Goal: Task Accomplishment & Management: Manage account settings

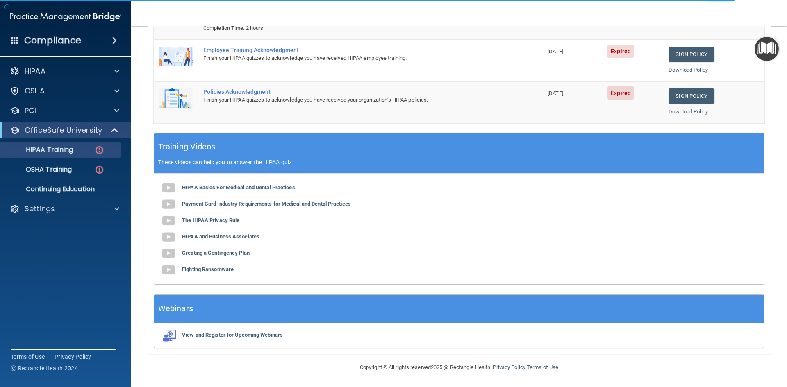
scroll to position [154, 0]
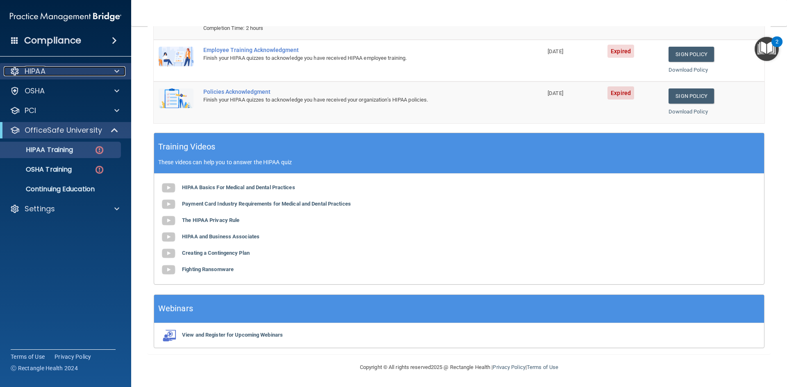
click at [73, 68] on div "HIPAA" at bounding box center [55, 71] width 102 height 10
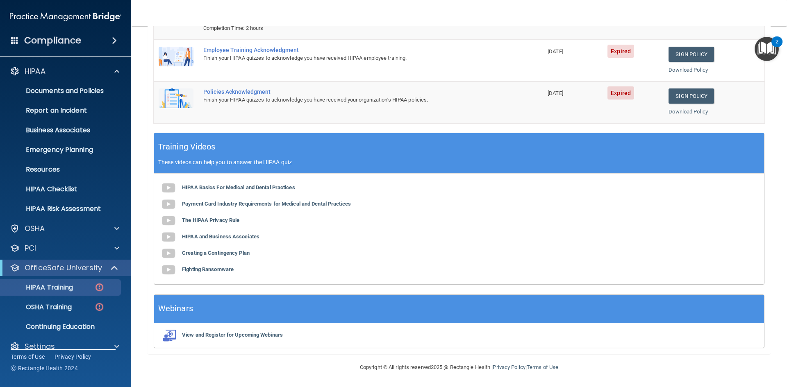
click at [53, 237] on div "HIPAA Documents and Policies Report an Incident Business Associates Emergency P…" at bounding box center [66, 211] width 132 height 302
click at [50, 234] on div "OSHA" at bounding box center [66, 228] width 132 height 16
click at [99, 241] on div "PCI" at bounding box center [66, 248] width 132 height 16
click at [113, 248] on div at bounding box center [115, 248] width 20 height 10
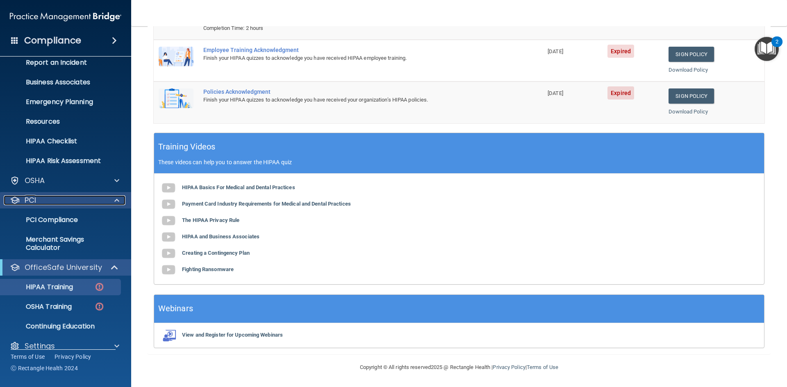
scroll to position [59, 0]
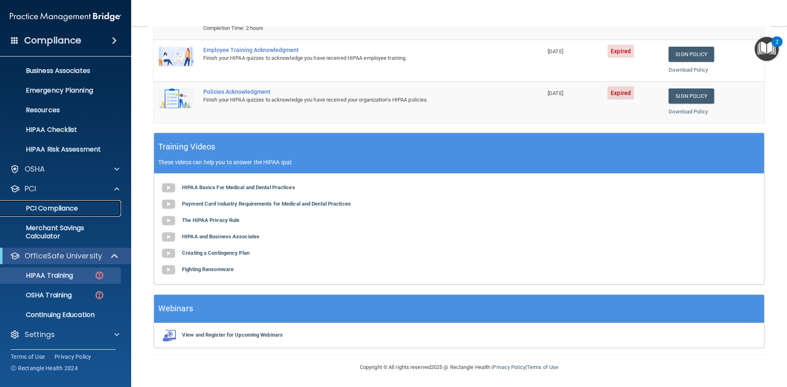
click at [43, 213] on link "PCI Compliance" at bounding box center [56, 208] width 129 height 16
click at [58, 338] on div "Settings" at bounding box center [55, 335] width 102 height 10
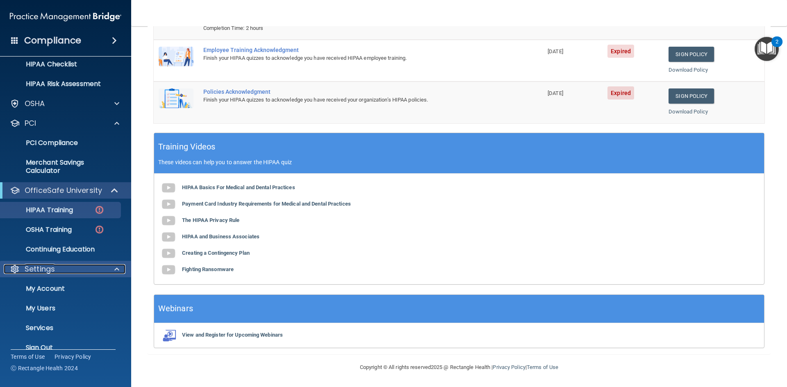
scroll to position [138, 0]
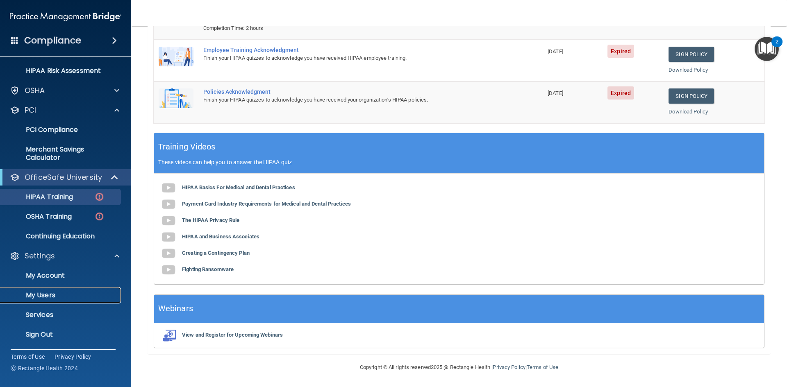
click at [39, 298] on p "My Users" at bounding box center [61, 295] width 112 height 8
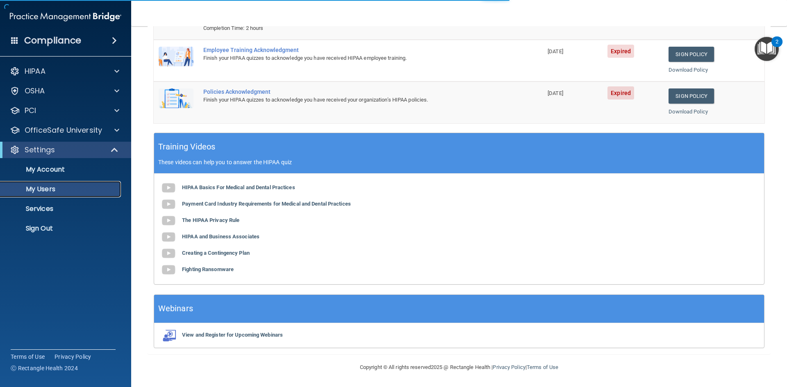
click at [42, 193] on p "My Users" at bounding box center [61, 189] width 112 height 8
select select "20"
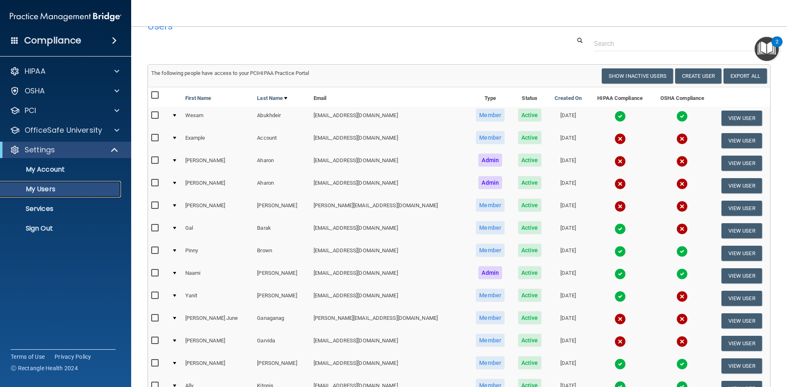
scroll to position [19, 0]
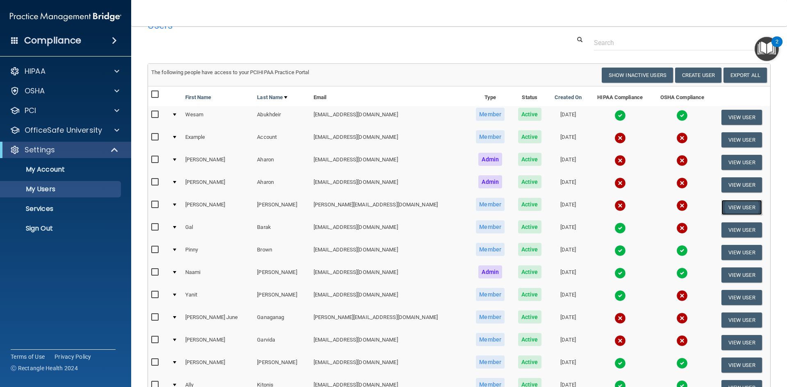
click at [732, 212] on button "View User" at bounding box center [741, 207] width 41 height 15
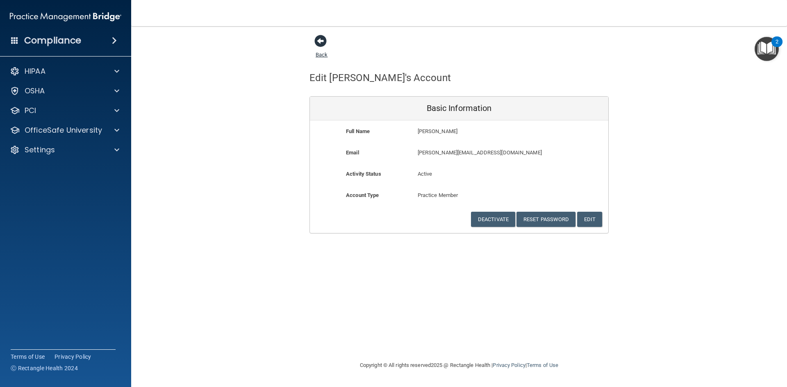
click at [317, 35] on span at bounding box center [320, 41] width 12 height 12
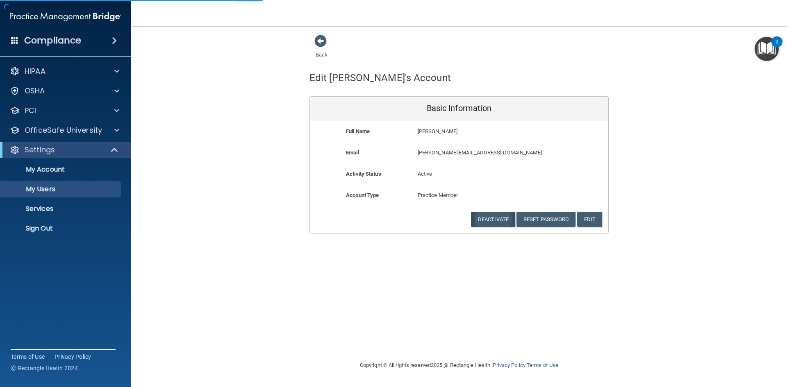
select select "20"
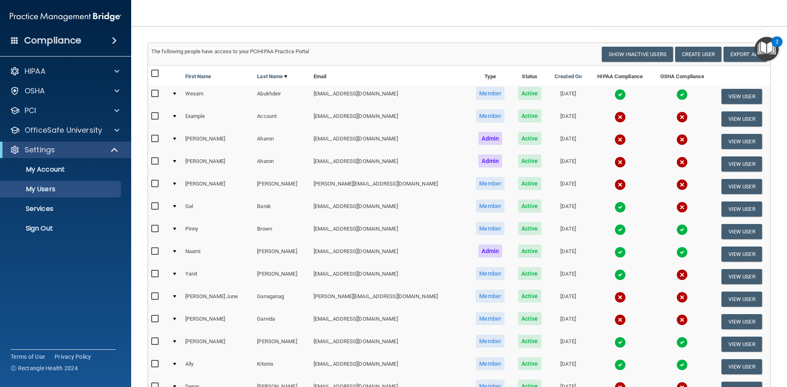
scroll to position [42, 0]
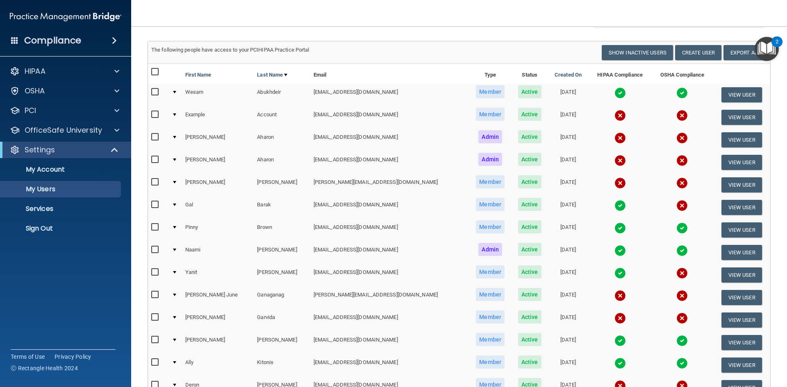
click at [151, 93] on input "checkbox" at bounding box center [155, 92] width 9 height 7
checkbox input "true"
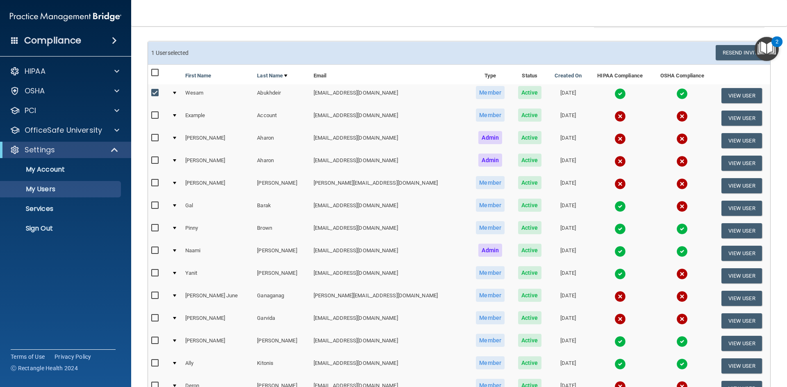
click at [175, 91] on td at bounding box center [175, 95] width 14 height 23
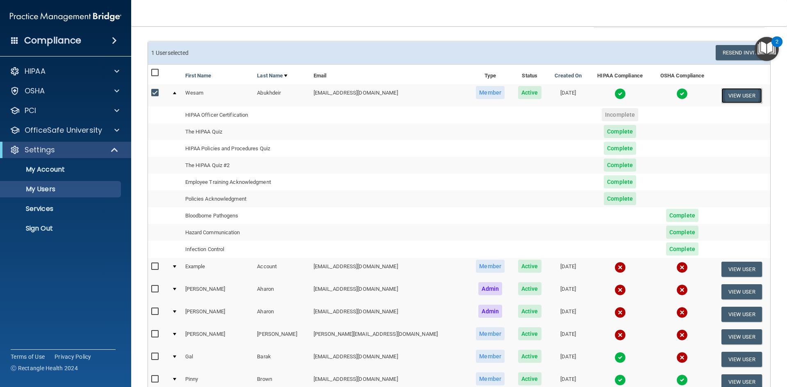
click at [743, 100] on button "View User" at bounding box center [741, 95] width 41 height 15
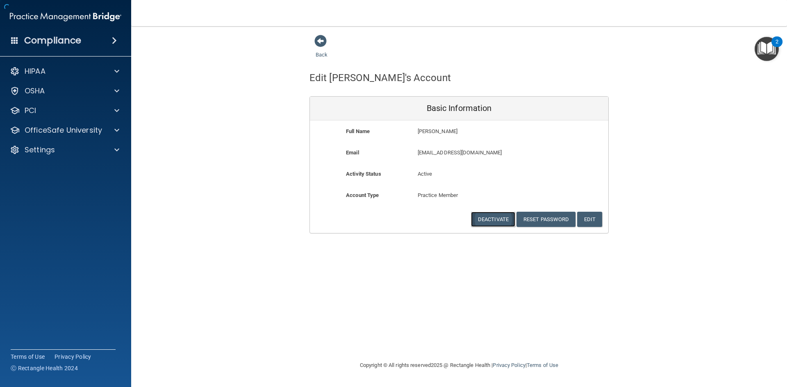
click at [487, 221] on button "Deactivate" at bounding box center [493, 219] width 44 height 15
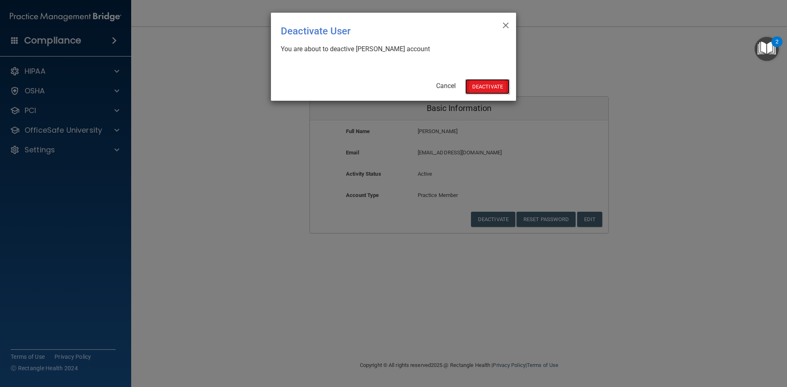
click at [476, 88] on button "Deactivate" at bounding box center [487, 86] width 44 height 15
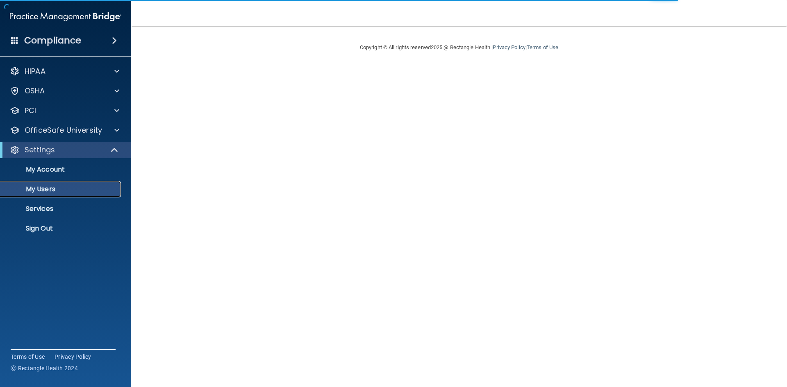
click at [41, 190] on p "My Users" at bounding box center [61, 189] width 112 height 8
select select "20"
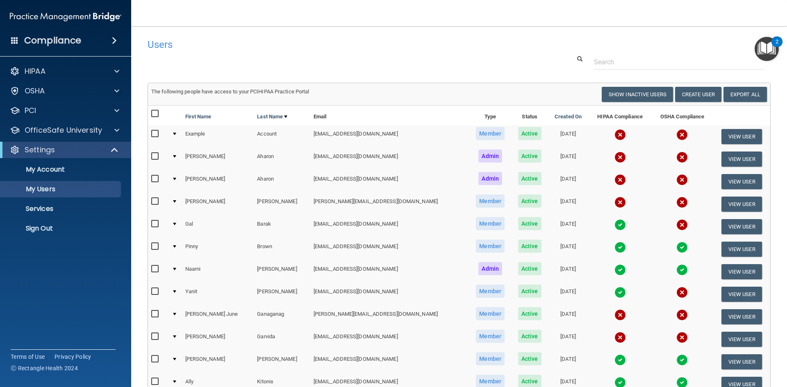
click at [175, 313] on td at bounding box center [175, 317] width 14 height 23
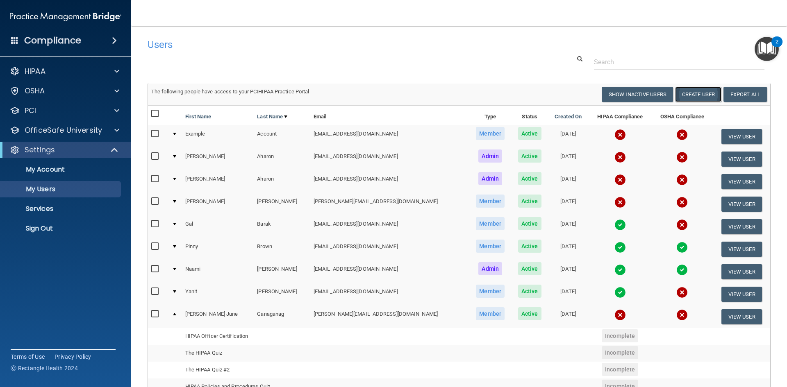
click at [685, 89] on button "Create User" at bounding box center [698, 94] width 46 height 15
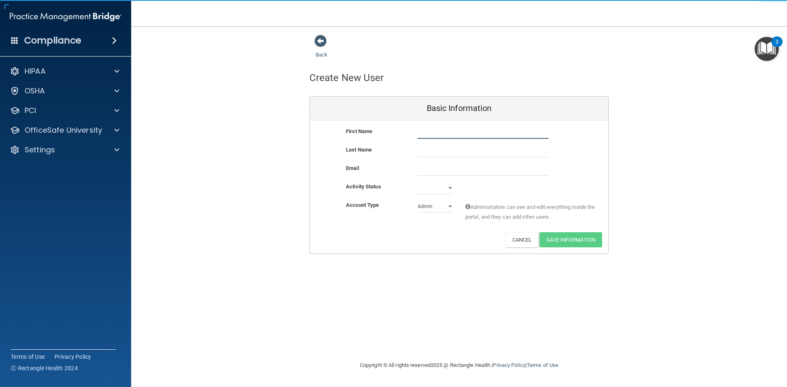
click at [429, 133] on input "text" at bounding box center [482, 133] width 131 height 12
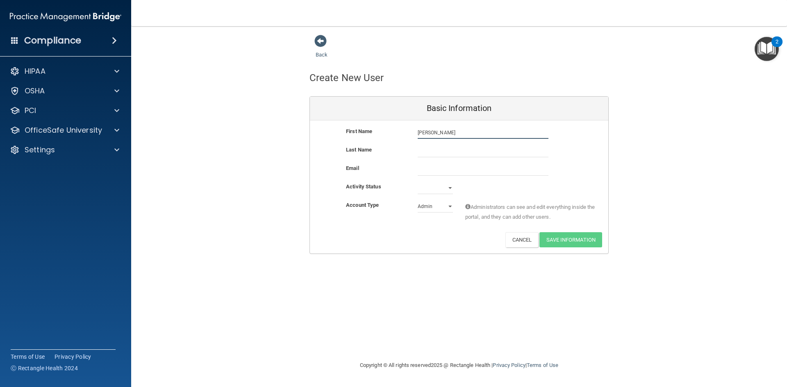
type input "Kaitlyn"
type input "Coe"
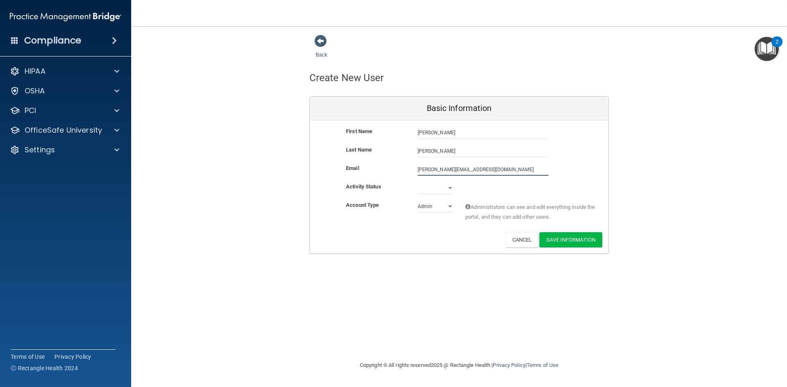
type input "wren@pittsburghsleepandsmile.com"
click at [433, 188] on select "Active Inactive" at bounding box center [434, 190] width 35 height 12
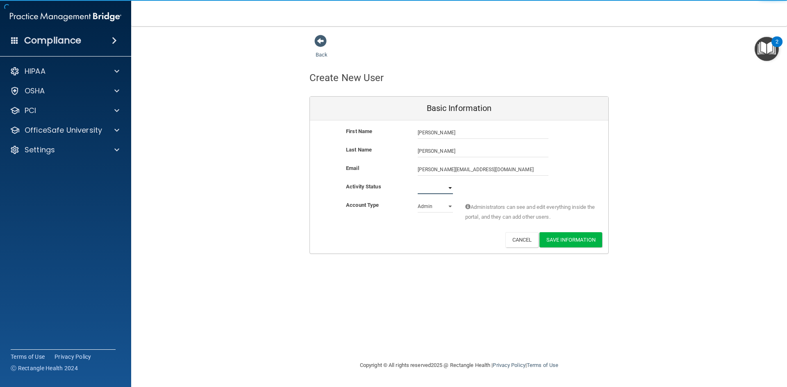
select select "active"
click at [417, 182] on select "Active Inactive" at bounding box center [434, 188] width 35 height 12
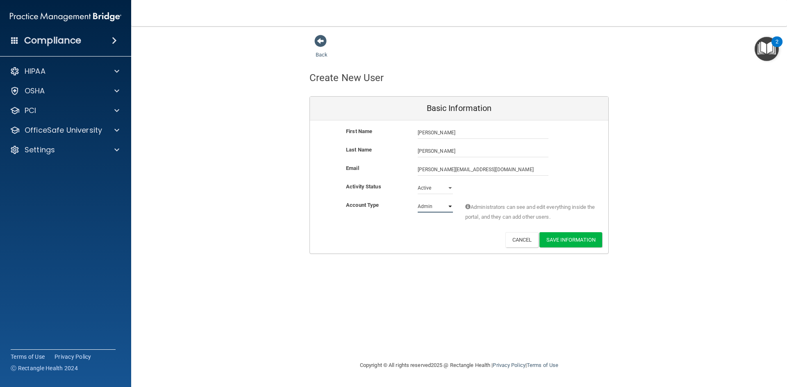
click at [424, 213] on select "Admin Member" at bounding box center [434, 206] width 35 height 12
select select "practice_member"
click at [417, 200] on select "Admin Member" at bounding box center [434, 206] width 35 height 12
click at [588, 239] on button "Save Information" at bounding box center [570, 239] width 63 height 15
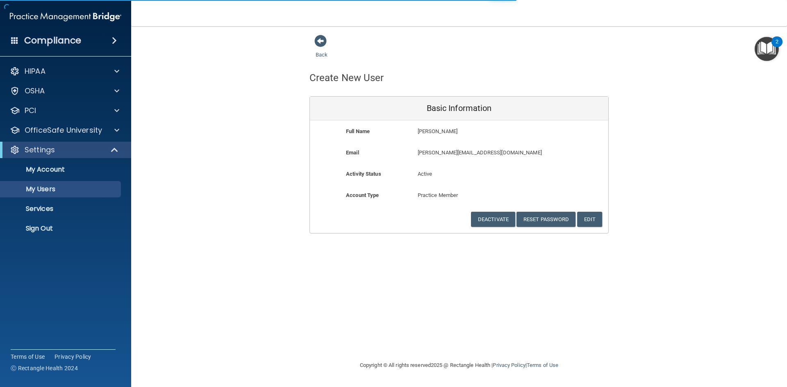
select select "20"
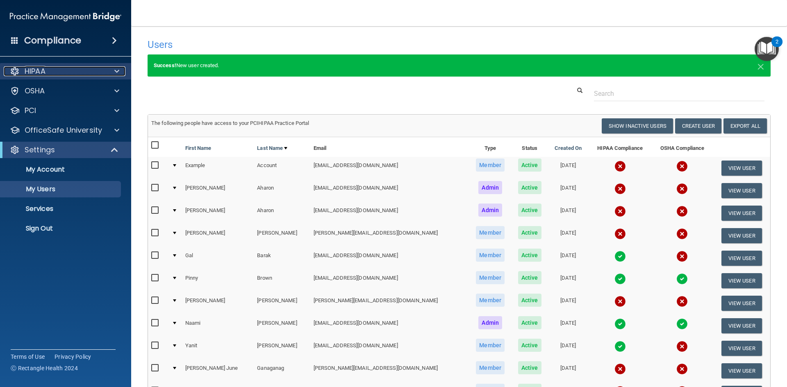
click at [48, 74] on div "HIPAA" at bounding box center [55, 71] width 102 height 10
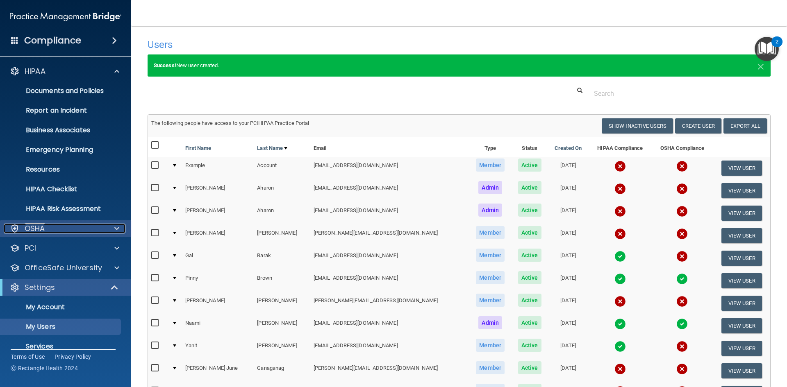
click at [60, 232] on div "OSHA" at bounding box center [55, 229] width 102 height 10
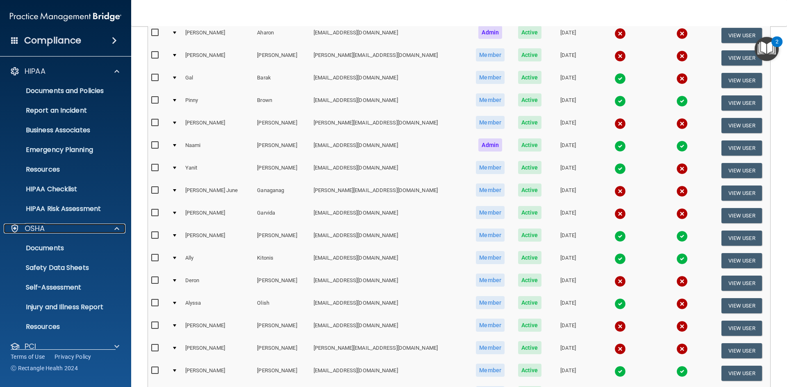
scroll to position [181, 0]
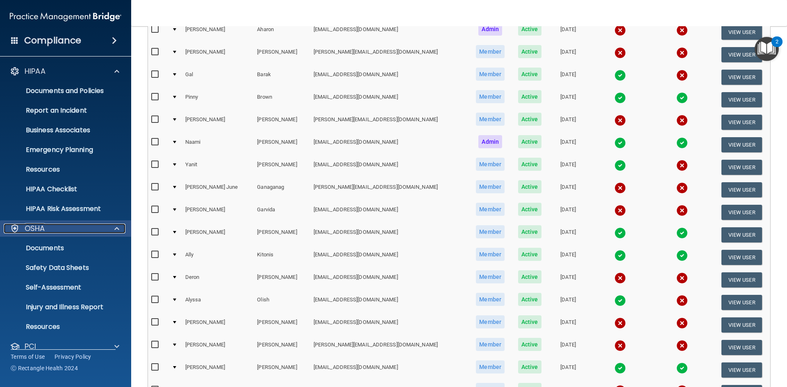
click at [79, 229] on div "OSHA" at bounding box center [55, 229] width 102 height 10
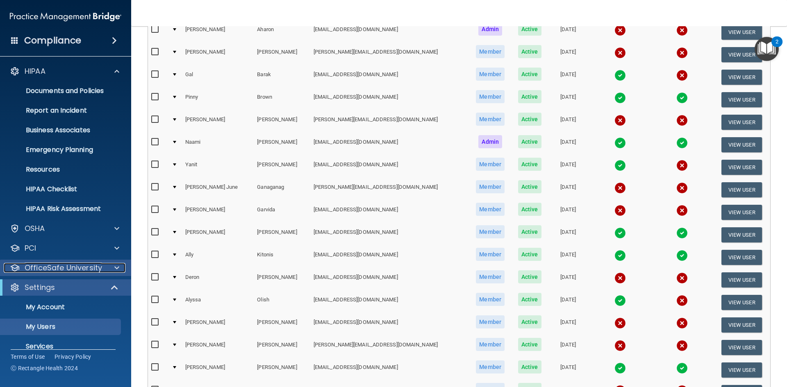
click at [78, 270] on p "OfficeSafe University" at bounding box center [63, 268] width 77 height 10
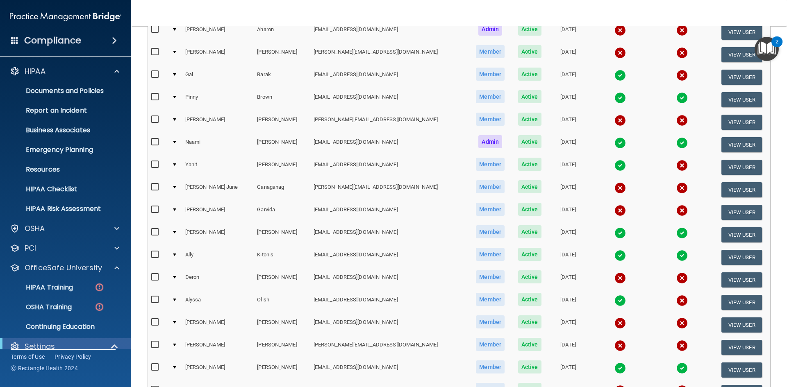
click at [64, 296] on ul "HIPAA Training OSHA Training Continuing Education" at bounding box center [66, 305] width 148 height 59
click at [55, 285] on p "HIPAA Training" at bounding box center [39, 287] width 68 height 8
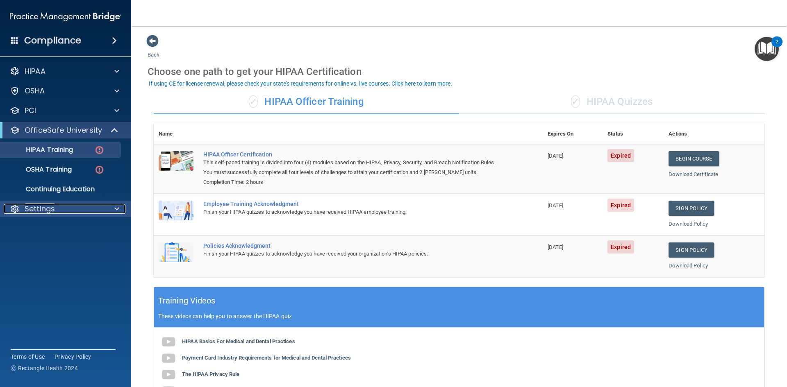
click at [79, 205] on div "Settings" at bounding box center [55, 209] width 102 height 10
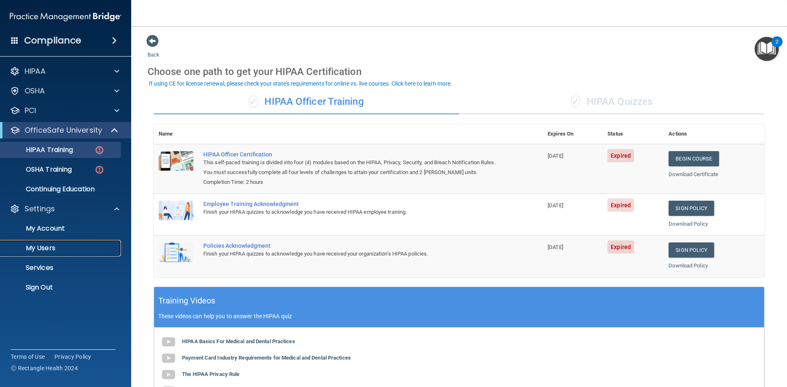
click at [48, 247] on p "My Users" at bounding box center [61, 248] width 112 height 8
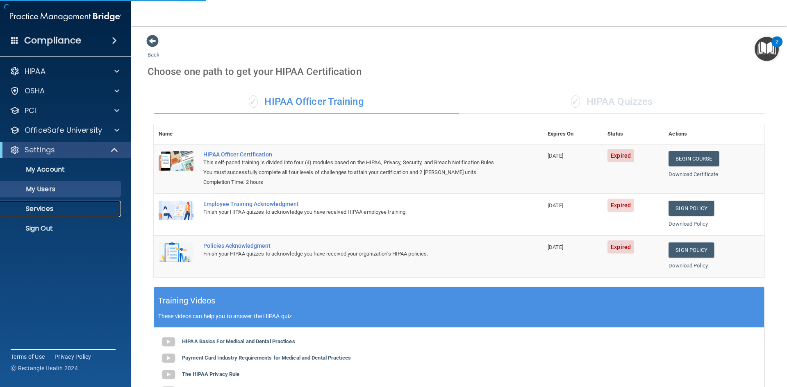
click at [41, 210] on p "Services" at bounding box center [61, 209] width 112 height 8
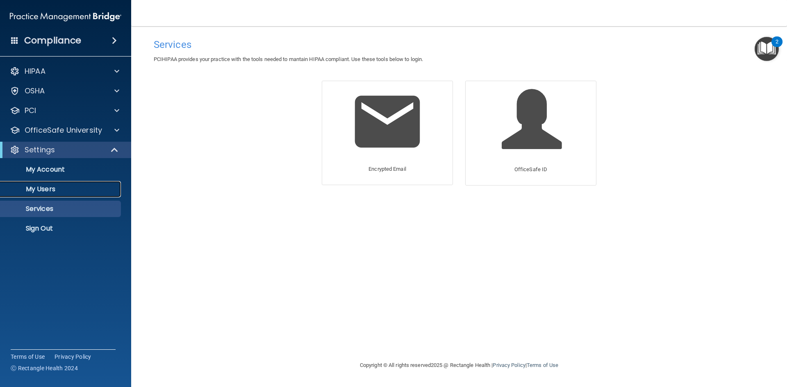
click at [38, 186] on p "My Users" at bounding box center [61, 189] width 112 height 8
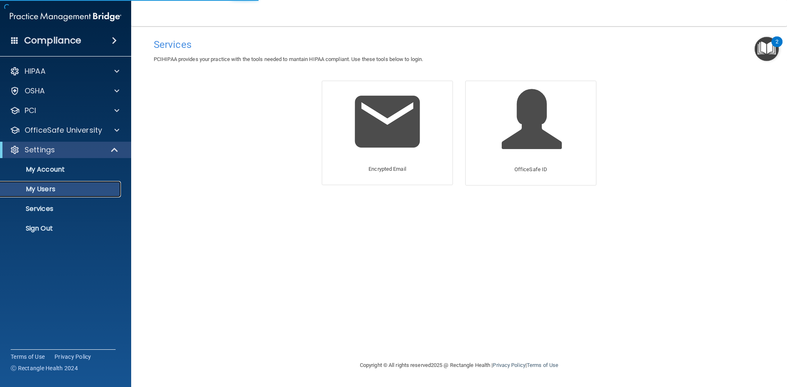
select select "20"
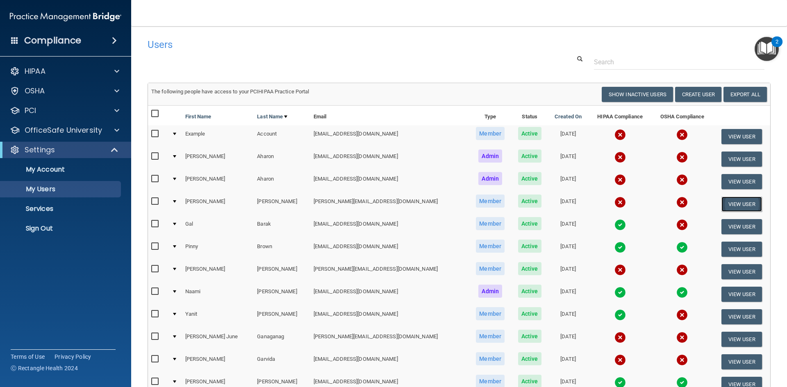
click at [725, 202] on button "View User" at bounding box center [741, 204] width 41 height 15
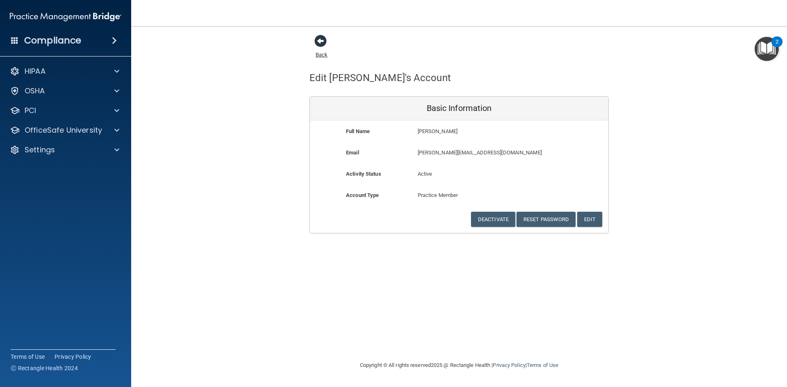
click at [324, 38] on span at bounding box center [320, 41] width 12 height 12
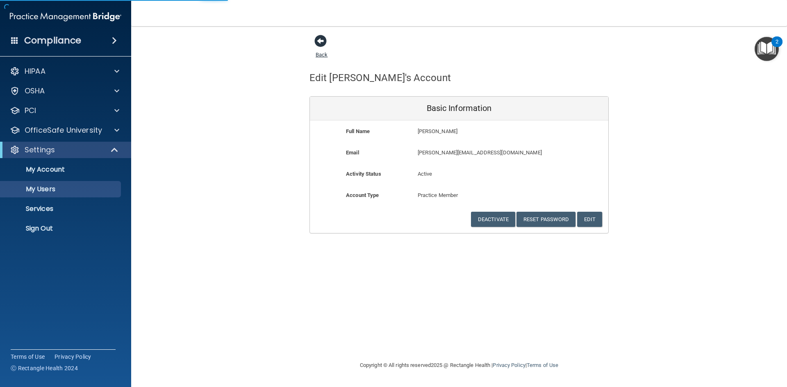
select select "20"
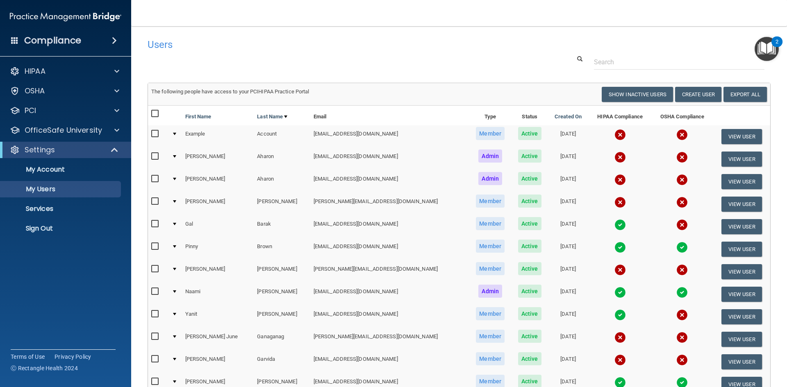
click at [152, 203] on input "checkbox" at bounding box center [155, 201] width 9 height 7
checkbox input "true"
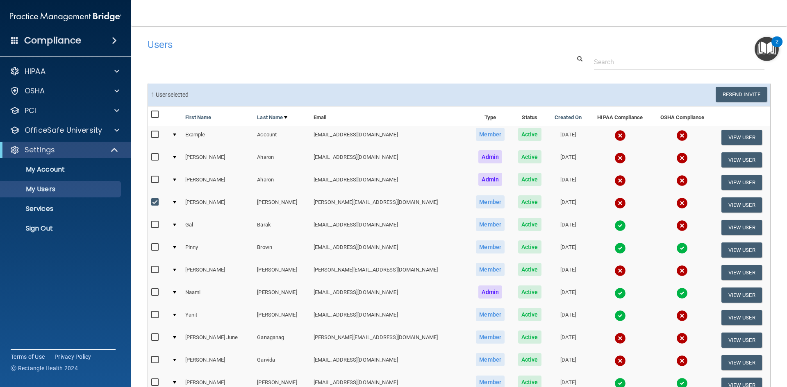
click at [154, 272] on input "checkbox" at bounding box center [155, 270] width 9 height 7
checkbox input "true"
click at [154, 335] on input "checkbox" at bounding box center [155, 337] width 9 height 7
checkbox input "true"
click at [156, 362] on input "checkbox" at bounding box center [155, 360] width 9 height 7
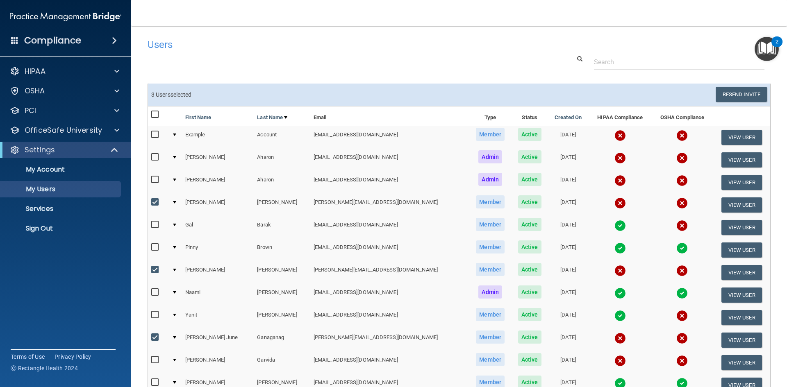
checkbox input "true"
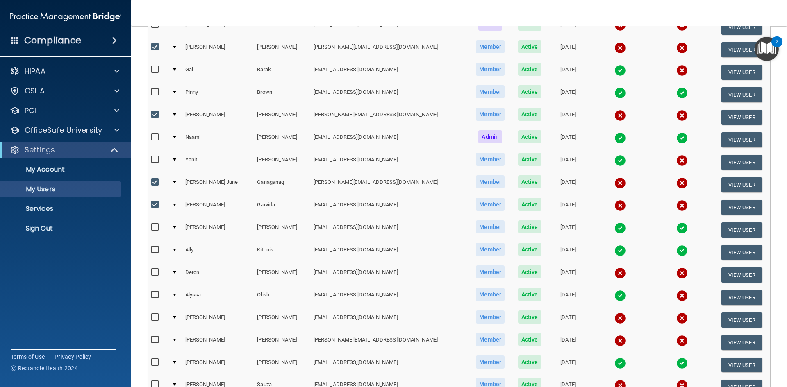
scroll to position [200, 0]
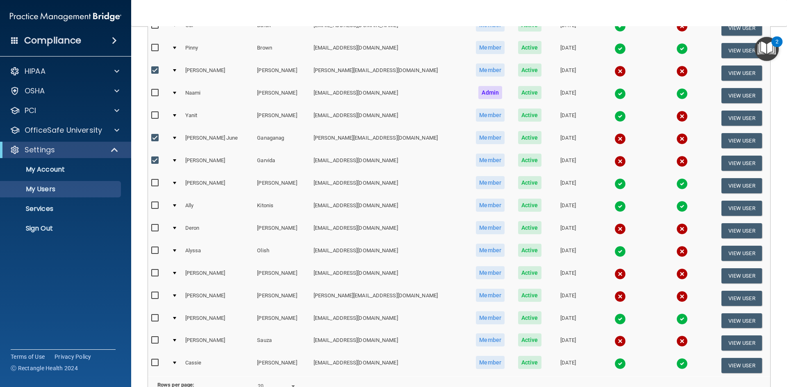
click at [156, 227] on input "checkbox" at bounding box center [155, 228] width 9 height 7
checkbox input "true"
click at [155, 272] on input "checkbox" at bounding box center [155, 273] width 9 height 7
checkbox input "true"
click at [155, 295] on input "checkbox" at bounding box center [155, 295] width 9 height 7
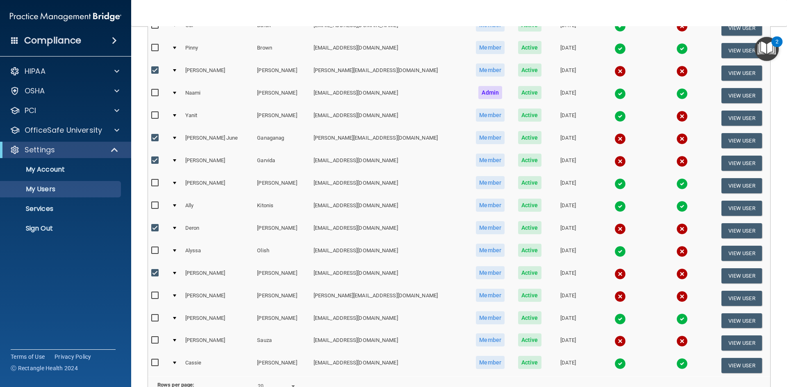
checkbox input "true"
click at [157, 340] on input "checkbox" at bounding box center [155, 340] width 9 height 7
checkbox input "true"
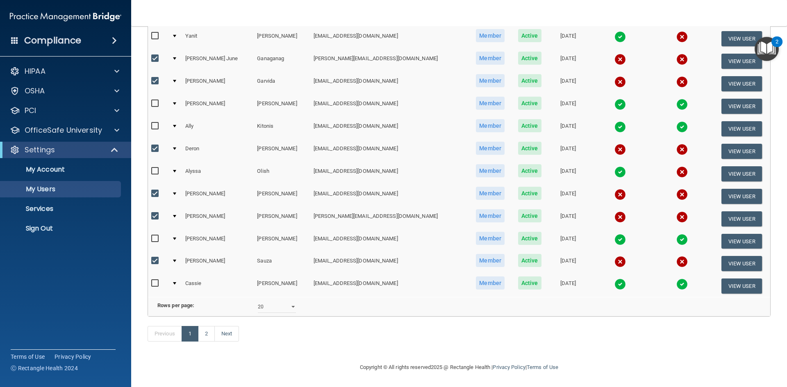
scroll to position [291, 0]
click at [286, 301] on select "10 20 30 40 all" at bounding box center [277, 307] width 38 height 12
select select "22"
click at [258, 301] on select "10 20 30 40 all" at bounding box center [277, 307] width 38 height 12
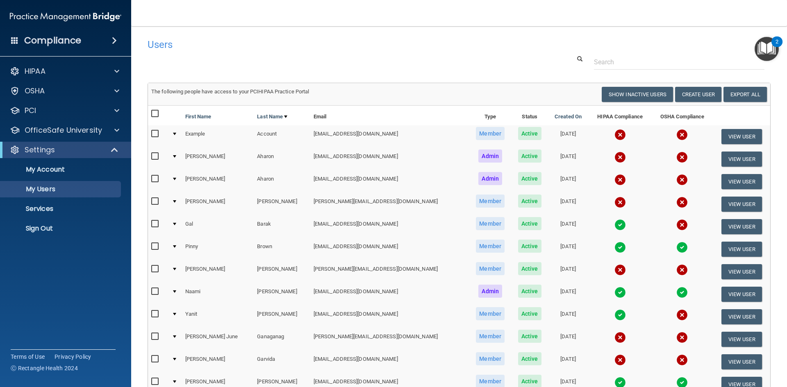
click at [154, 179] on input "checkbox" at bounding box center [155, 179] width 9 height 7
checkbox input "true"
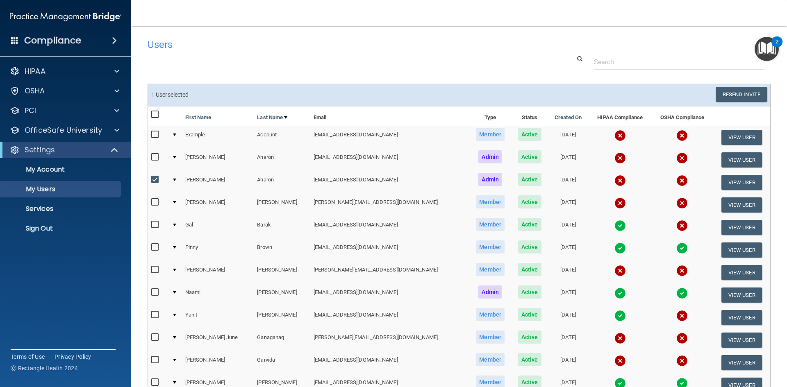
click at [153, 202] on input "checkbox" at bounding box center [155, 202] width 9 height 7
checkbox input "true"
click at [153, 270] on input "checkbox" at bounding box center [155, 270] width 9 height 7
checkbox input "true"
click at [154, 338] on input "checkbox" at bounding box center [155, 337] width 9 height 7
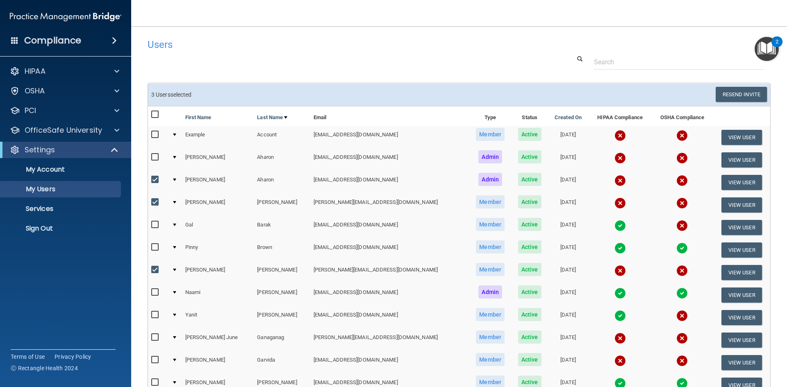
checkbox input "true"
click at [157, 361] on input "checkbox" at bounding box center [155, 360] width 9 height 7
checkbox input "true"
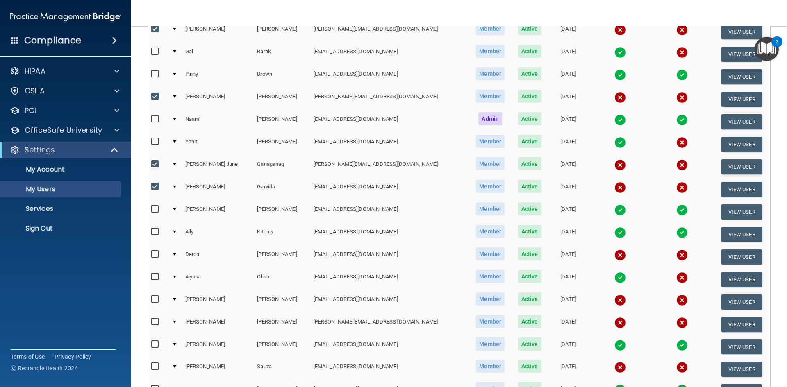
scroll to position [185, 0]
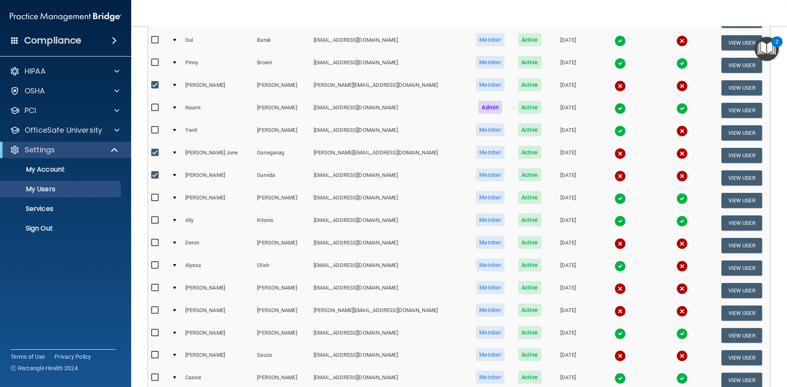
click at [153, 241] on input "checkbox" at bounding box center [155, 243] width 9 height 7
checkbox input "true"
click at [154, 287] on input "checkbox" at bounding box center [155, 288] width 9 height 7
checkbox input "true"
click at [155, 315] on div at bounding box center [158, 312] width 14 height 13
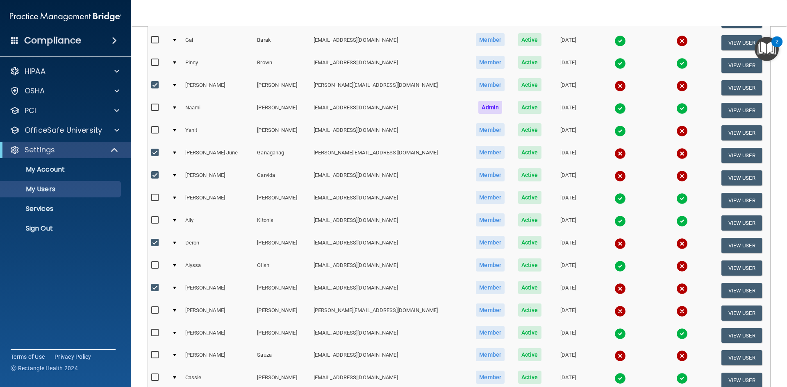
click at [154, 310] on input "checkbox" at bounding box center [155, 310] width 9 height 7
checkbox input "true"
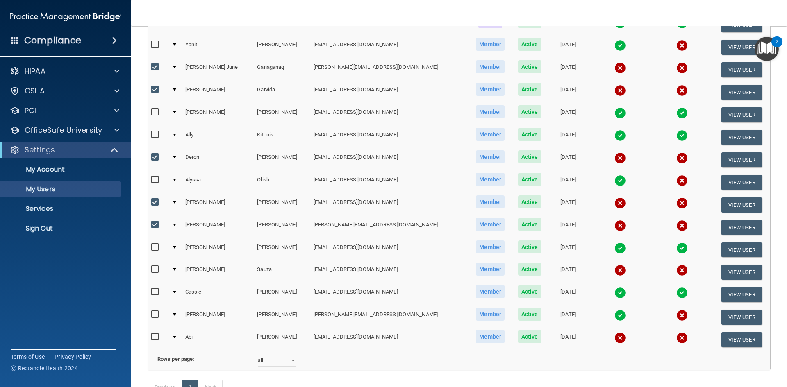
scroll to position [277, 0]
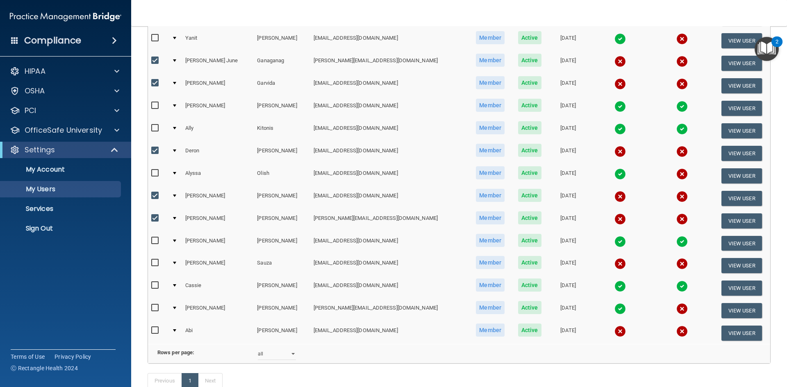
click at [156, 263] on input "checkbox" at bounding box center [155, 263] width 9 height 7
checkbox input "true"
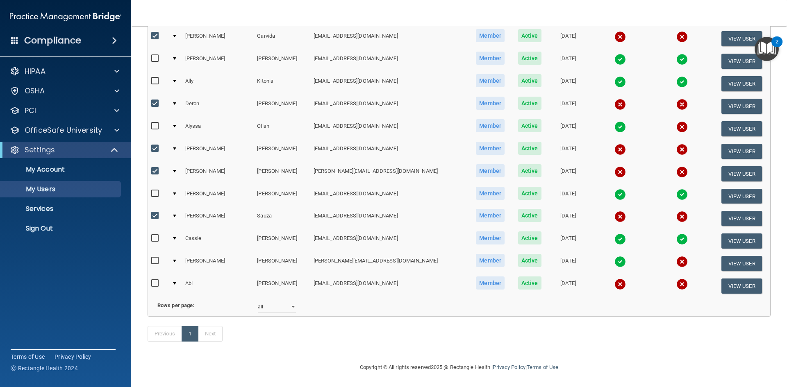
scroll to position [0, 0]
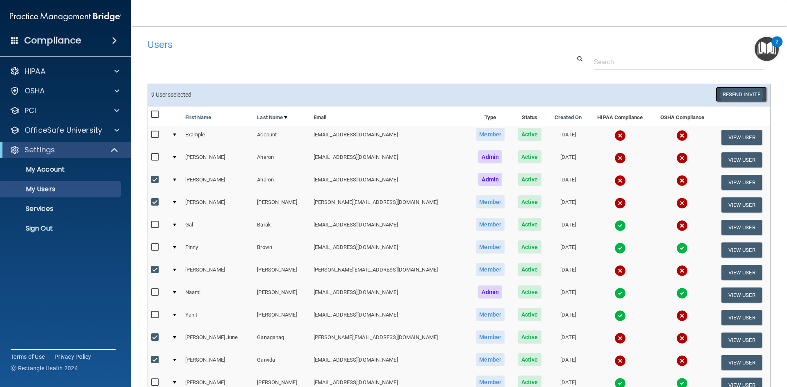
click at [729, 87] on button "Resend Invite" at bounding box center [740, 94] width 51 height 15
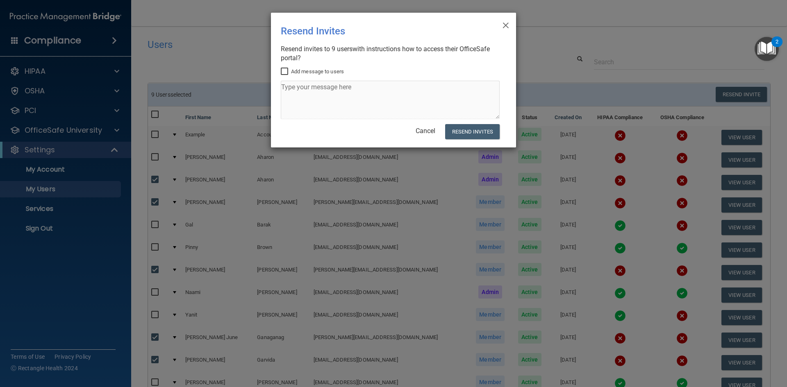
click at [323, 70] on label "Add message to users" at bounding box center [312, 72] width 63 height 10
click at [290, 70] on input "Add message to users" at bounding box center [285, 71] width 9 height 7
checkbox input "true"
click at [340, 95] on textarea at bounding box center [390, 100] width 219 height 39
type textarea "Please complete your HIPAA training (and OSHA if applicable)"
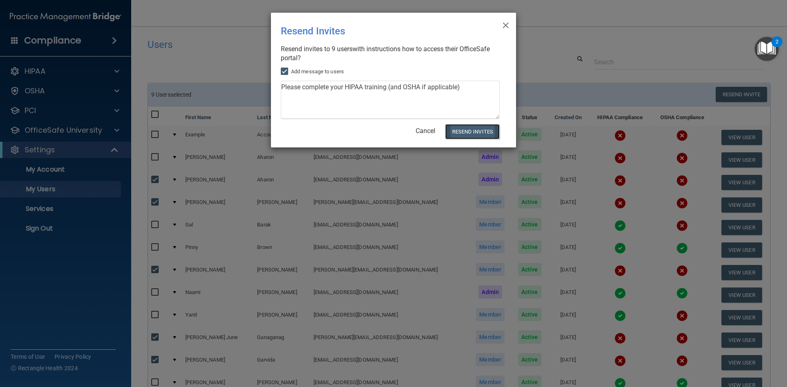
click at [489, 132] on button "Resend Invites" at bounding box center [472, 131] width 54 height 15
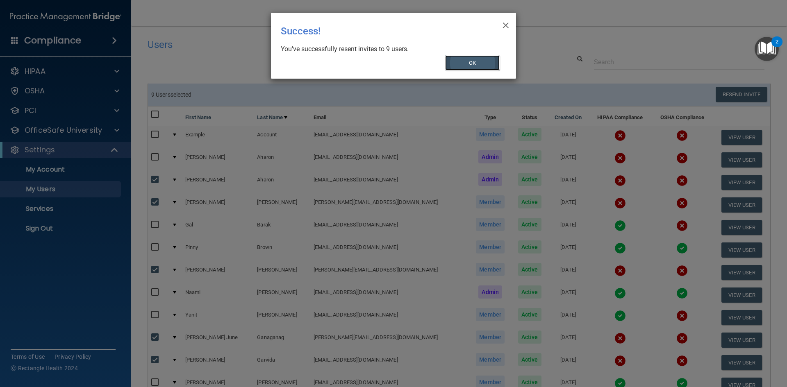
click at [471, 63] on button "OK" at bounding box center [472, 62] width 55 height 15
